Goal: Go to known website: Access a specific website the user already knows

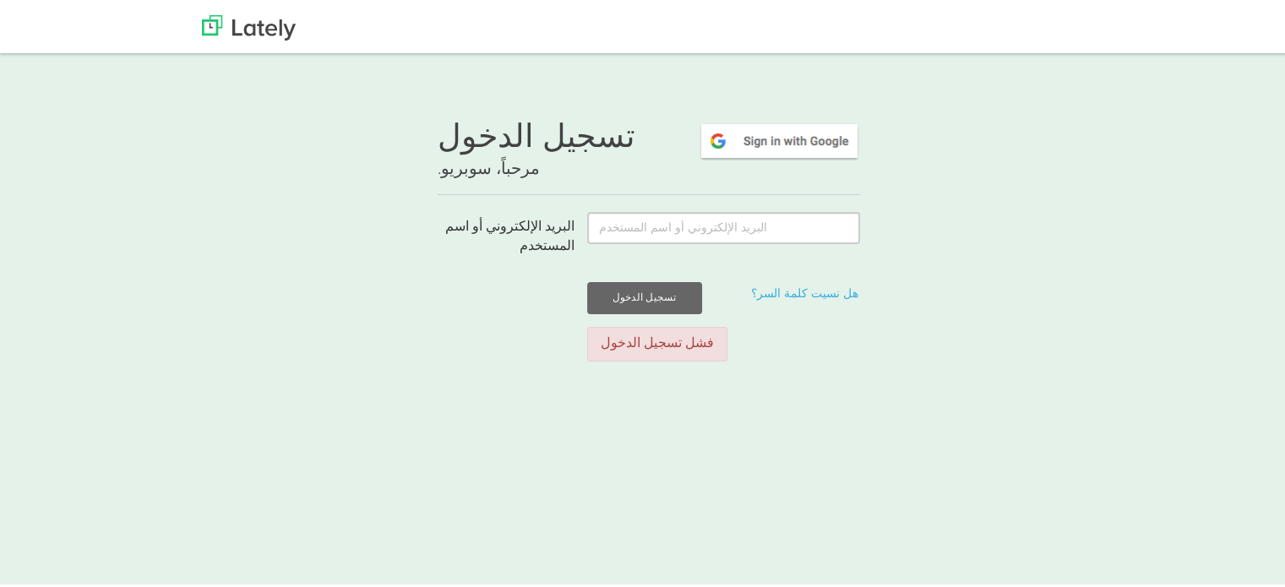
click at [780, 95] on div "تسجيل الدخول مرحباً، سوبريو. البريد الإلكتروني أو اسم المستخدم تسجيل الدخول هل …" at bounding box center [649, 212] width 1298 height 320
click at [750, 135] on img at bounding box center [779, 138] width 161 height 39
click at [227, 28] on img at bounding box center [249, 25] width 94 height 25
